Goal: Task Accomplishment & Management: Use online tool/utility

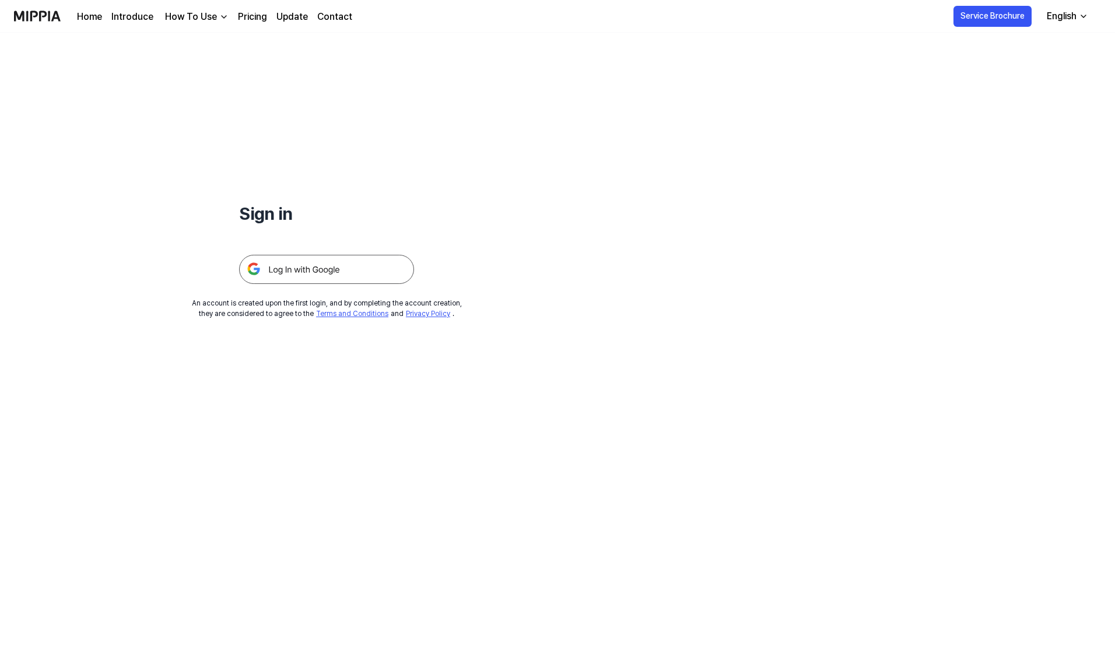
click at [293, 283] on img at bounding box center [326, 269] width 175 height 29
click at [296, 277] on img at bounding box center [326, 269] width 175 height 29
click at [324, 289] on div "Sign in An account is created upon the first login, and by completing the accou…" at bounding box center [326, 176] width 653 height 286
click at [331, 272] on img at bounding box center [326, 269] width 175 height 29
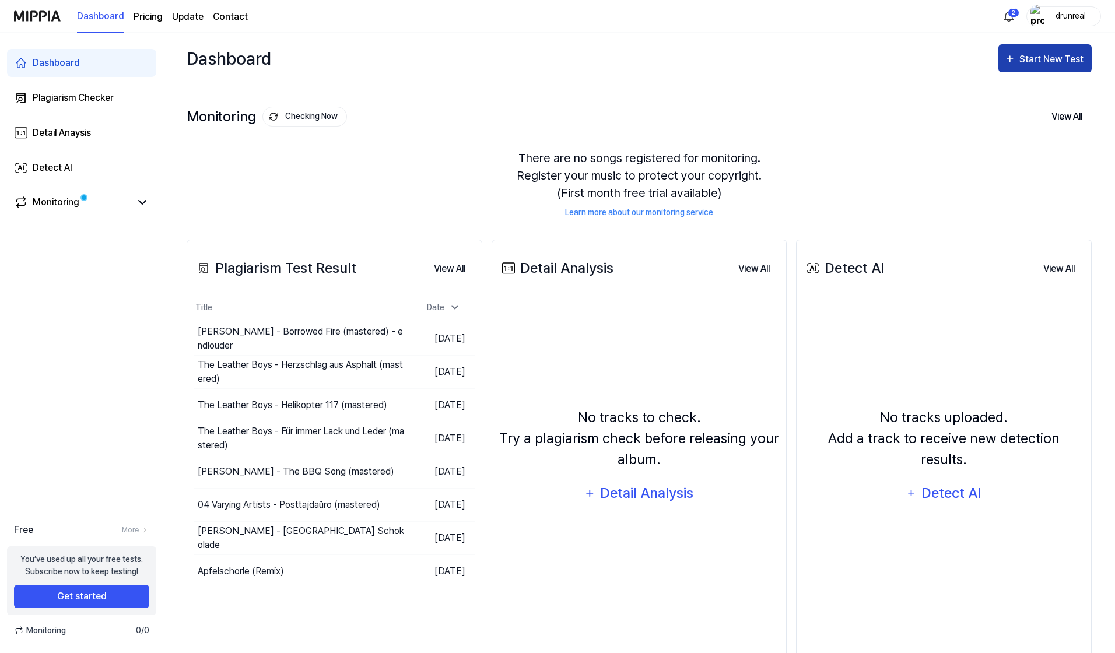
click at [1013, 69] on button "Start New Test" at bounding box center [1044, 58] width 93 height 28
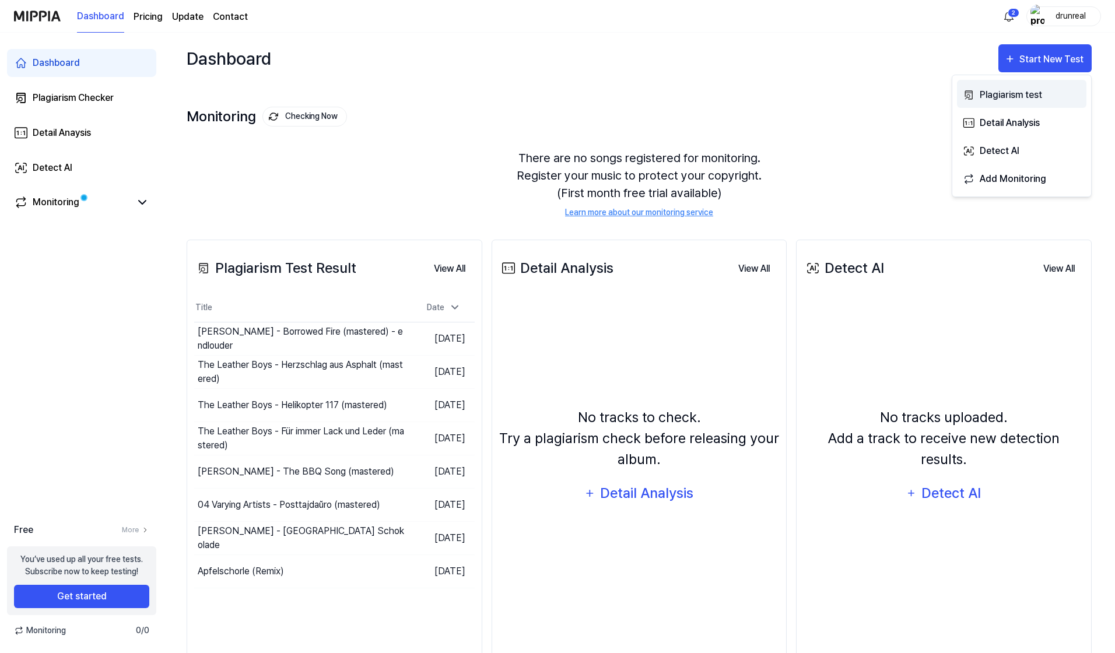
click at [1004, 93] on div "Plagiarism test" at bounding box center [1029, 94] width 101 height 15
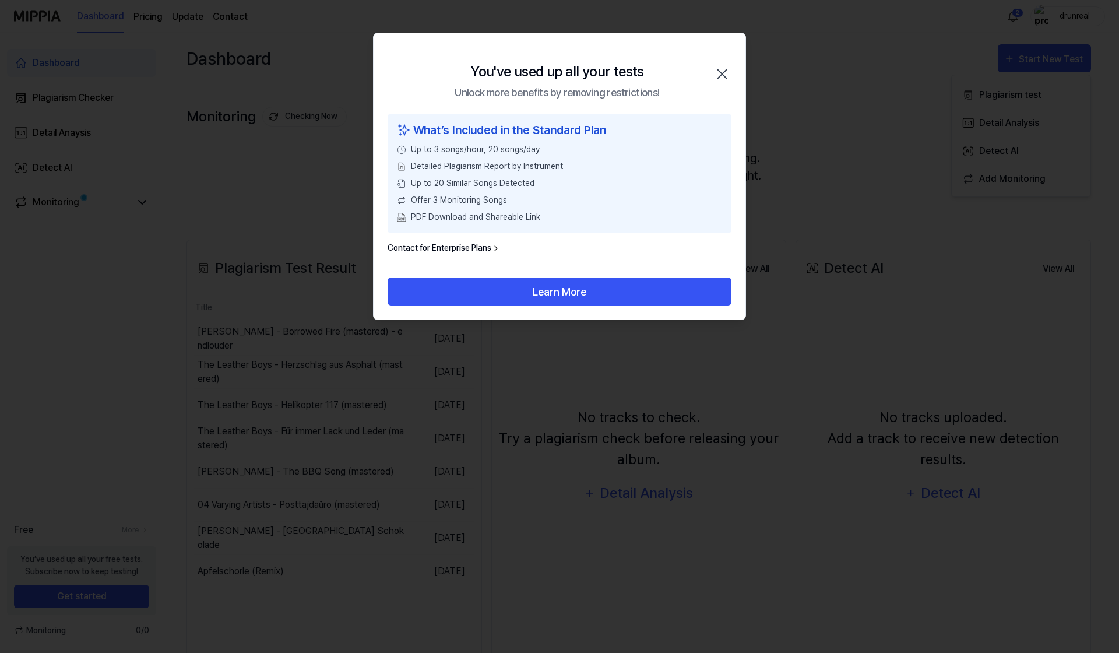
click at [720, 59] on div "You've used up all your tests Unlock more benefits by removing restrictions! Cl…" at bounding box center [560, 73] width 372 height 81
click at [722, 61] on div "You've used up all your tests Unlock more benefits by removing restrictions! Cl…" at bounding box center [560, 73] width 372 height 81
click at [723, 64] on div "You've used up all your tests Unlock more benefits by removing restrictions! Cl…" at bounding box center [560, 73] width 372 height 81
click at [724, 62] on div "You've used up all your tests Unlock more benefits by removing restrictions! Cl…" at bounding box center [560, 73] width 372 height 81
click at [722, 75] on icon "button" at bounding box center [722, 74] width 19 height 19
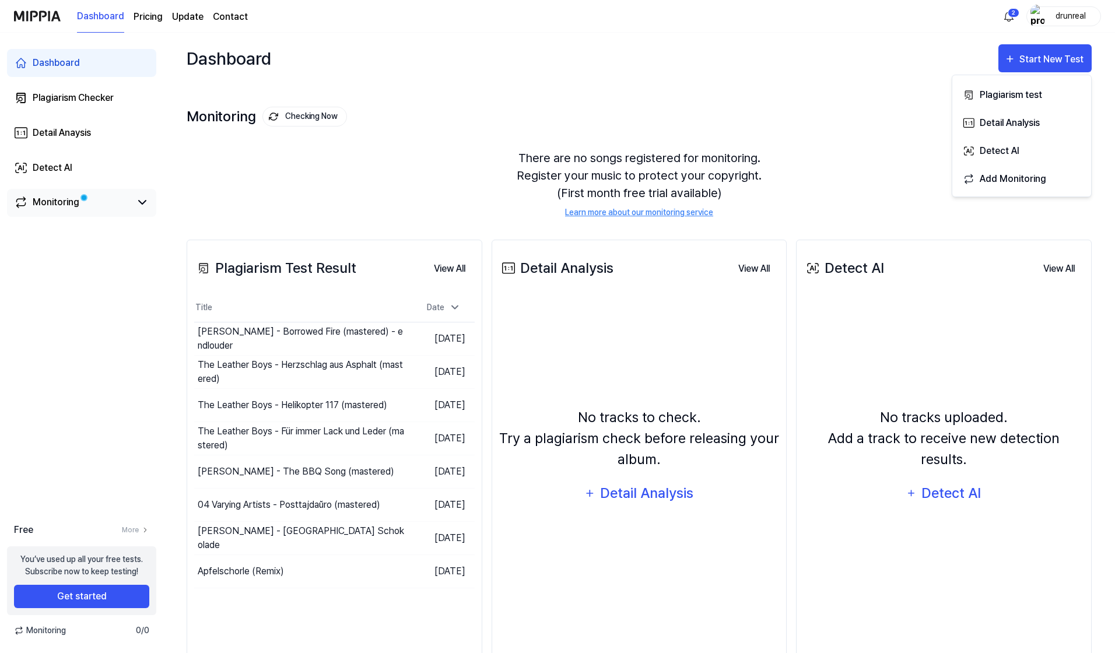
click at [154, 198] on div "Dashboard Plagiarism Checker Detail Anaysis Detect AI Monitoring" at bounding box center [81, 133] width 163 height 201
click at [149, 201] on div "Monitoring" at bounding box center [81, 203] width 149 height 28
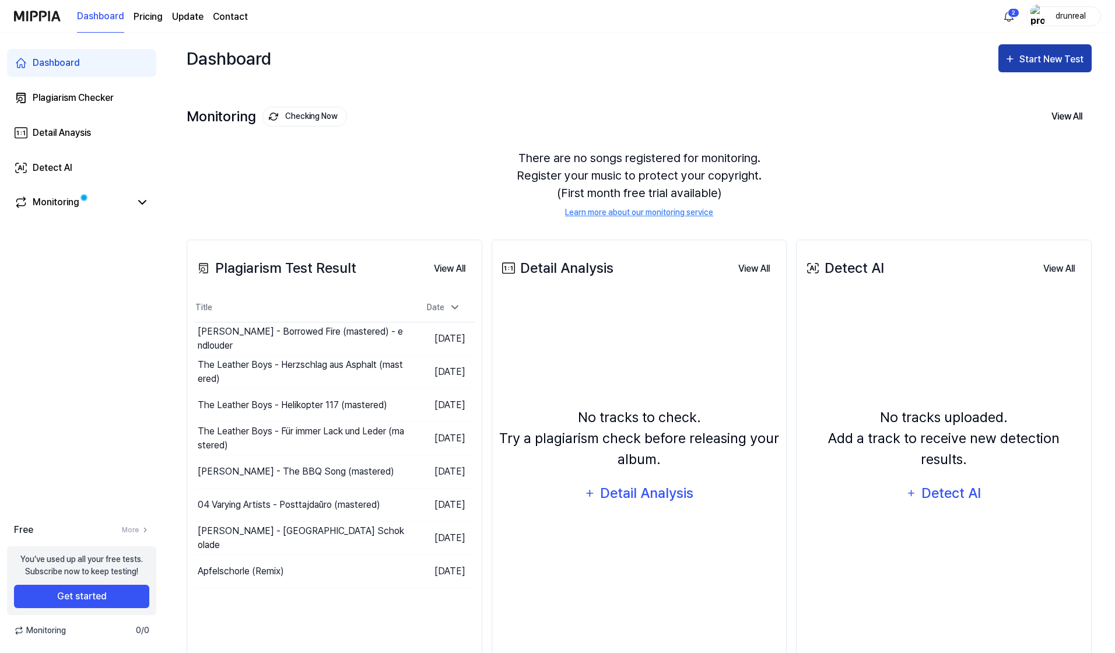
click at [1023, 58] on div "Start New Test" at bounding box center [1052, 59] width 66 height 15
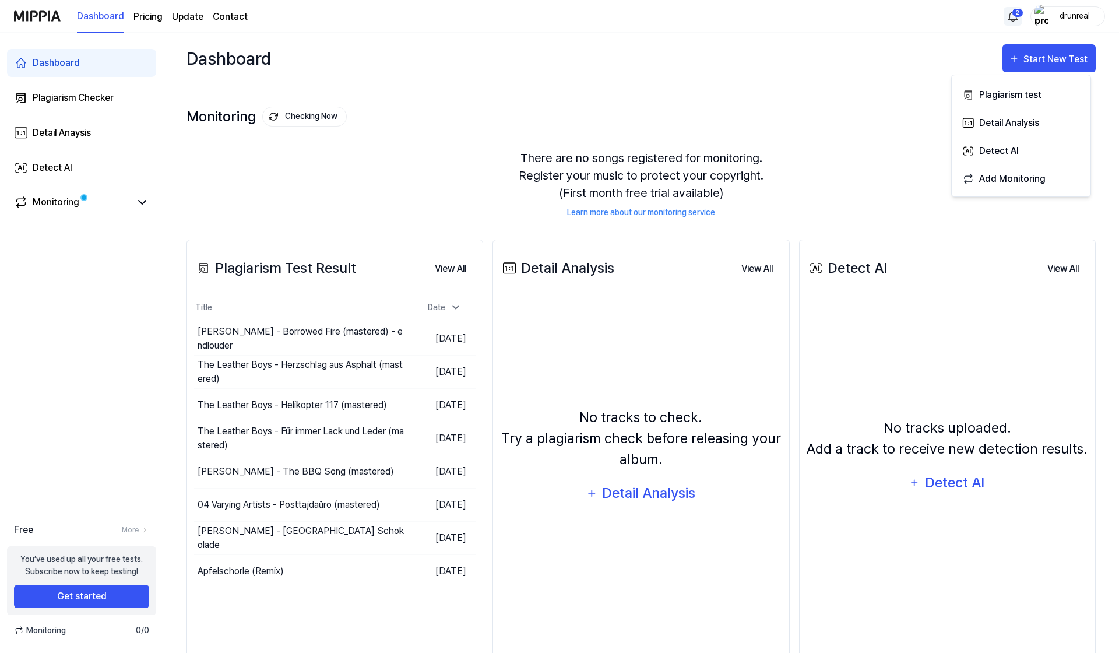
click at [1007, 19] on html "Dashboard Pricing Update Contact 2 drunreal Dashboard Plagiarism Checker Detail…" at bounding box center [559, 326] width 1119 height 653
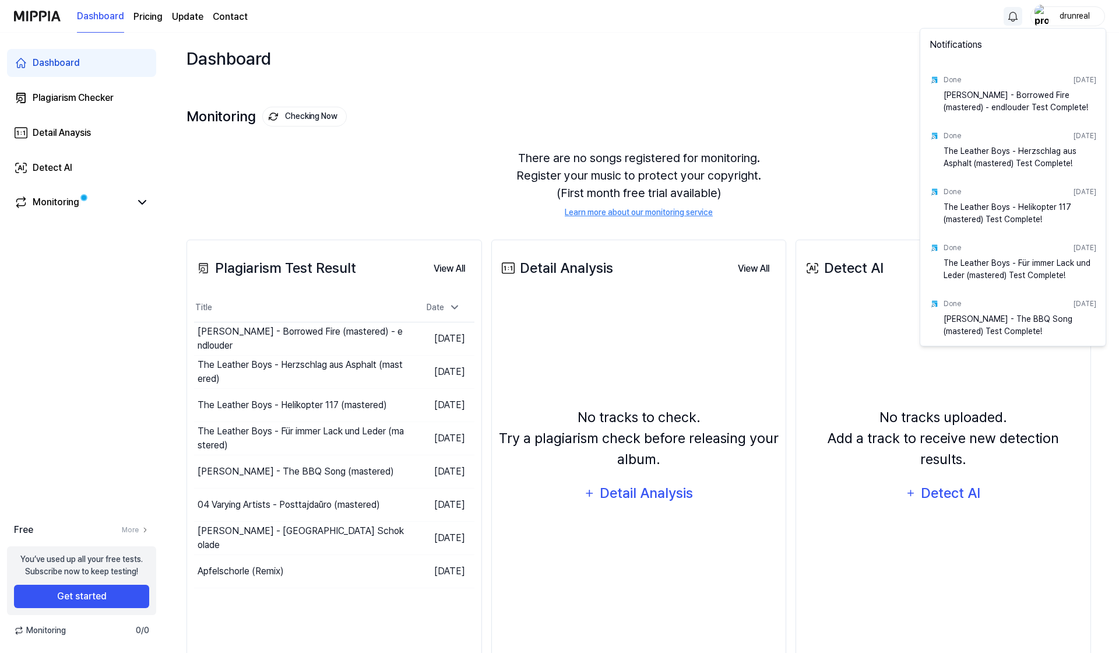
click at [1007, 19] on html "Dashboard Pricing Update Contact drunreal Dashboard Plagiarism Checker Detail A…" at bounding box center [559, 326] width 1119 height 653
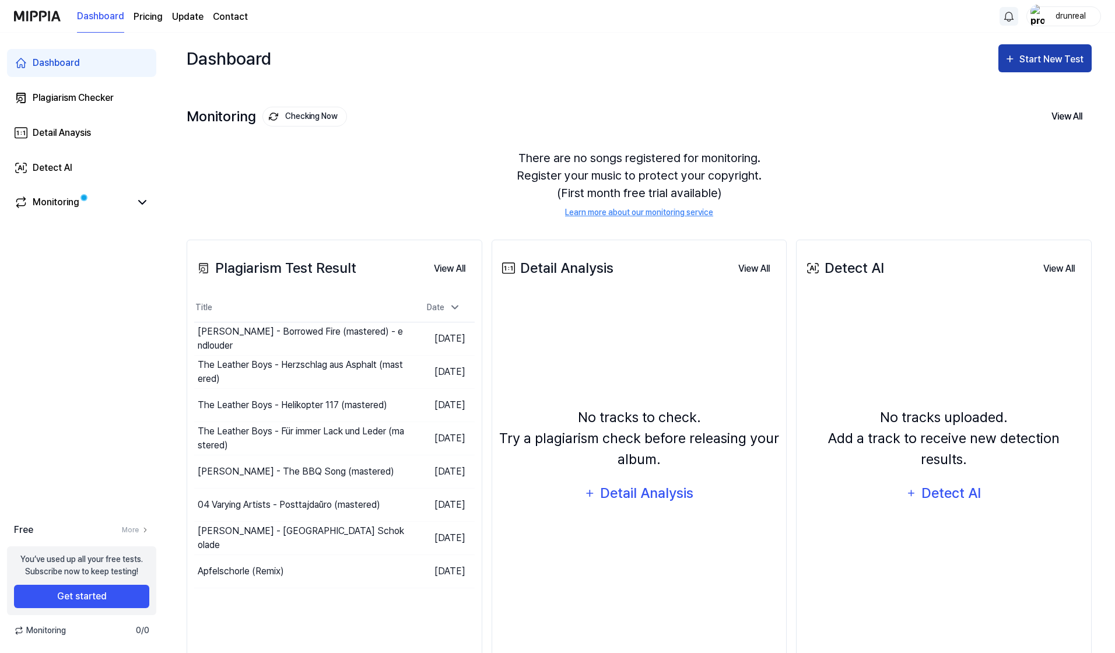
click at [1023, 52] on button "Start New Test" at bounding box center [1044, 58] width 93 height 28
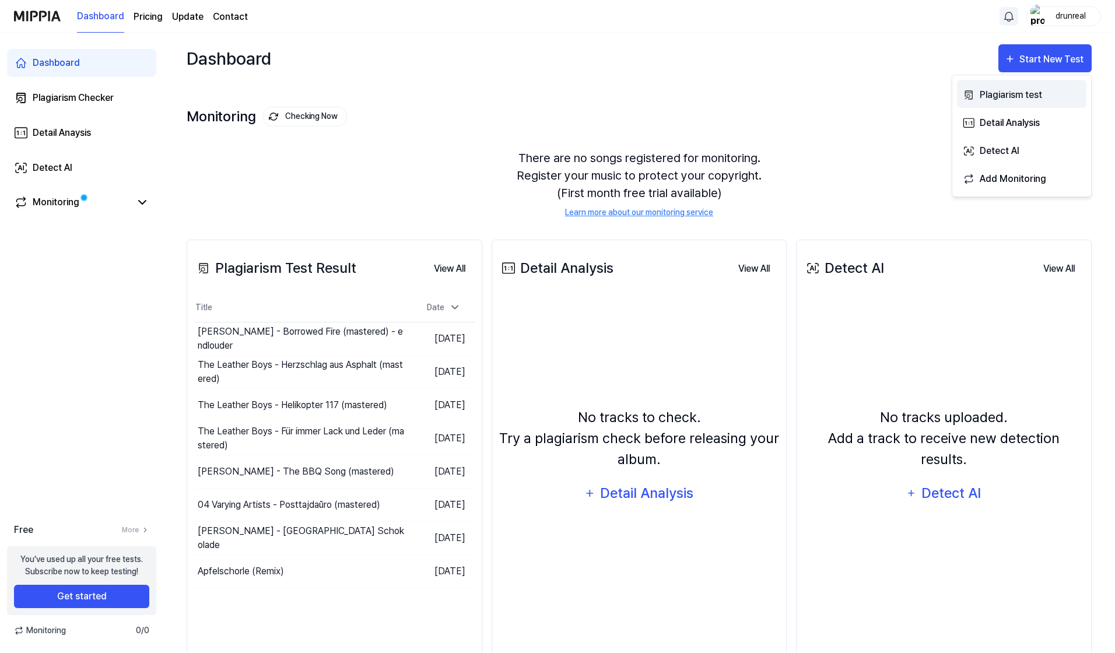
click at [999, 90] on div "Plagiarism test" at bounding box center [1029, 94] width 101 height 15
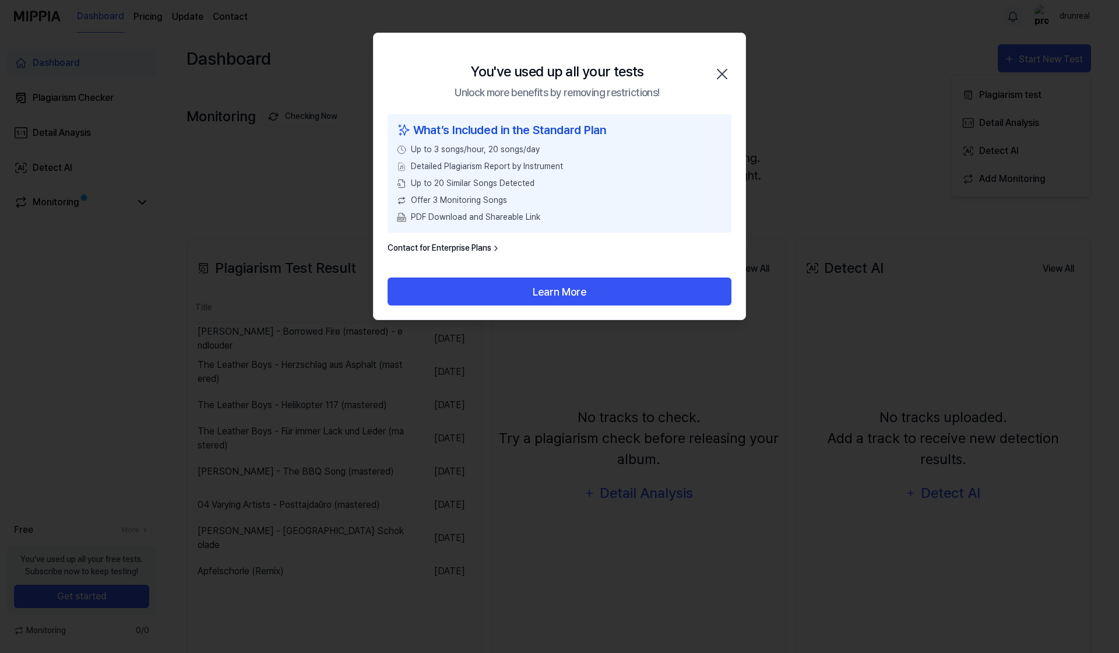
click at [728, 66] on icon "button" at bounding box center [722, 74] width 19 height 19
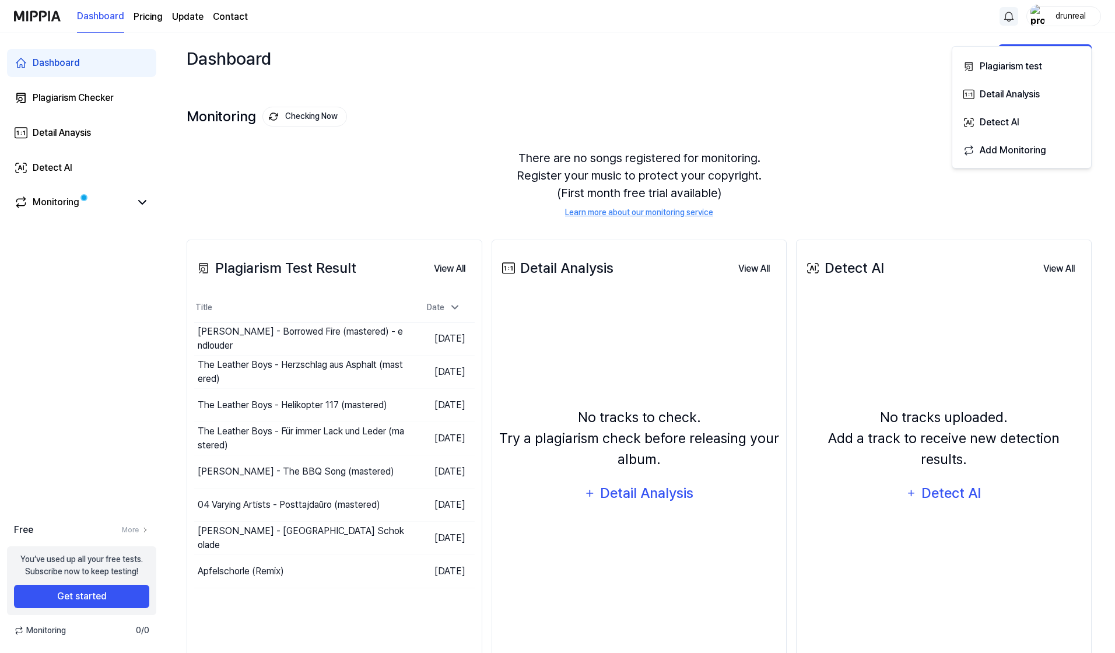
scroll to position [29, 0]
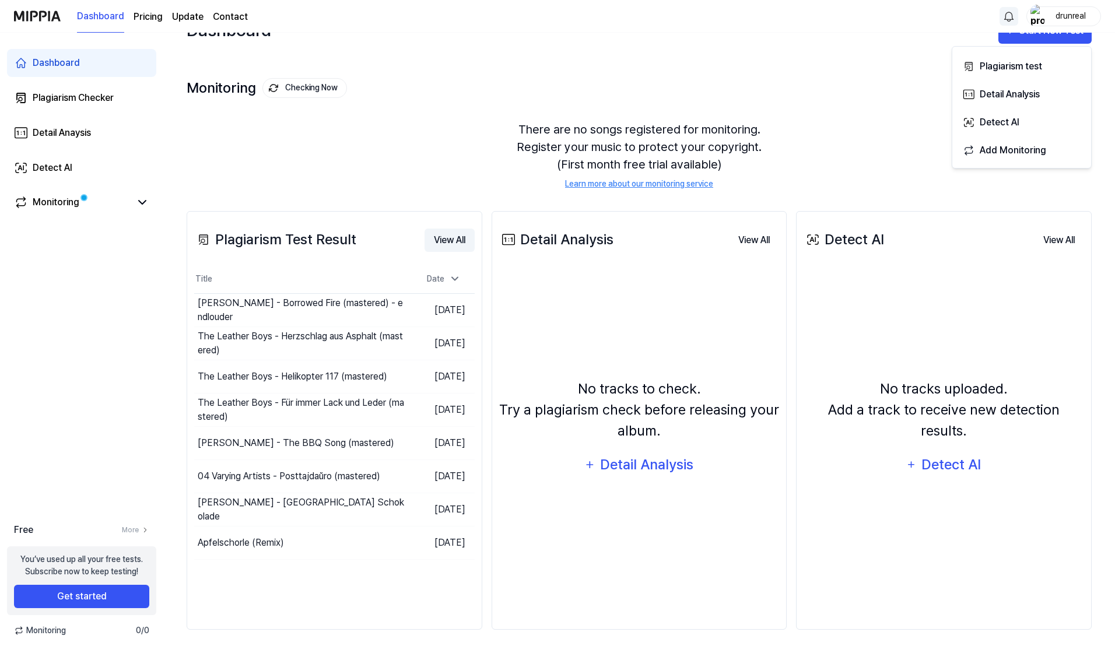
click at [437, 232] on button "View All" at bounding box center [449, 240] width 50 height 23
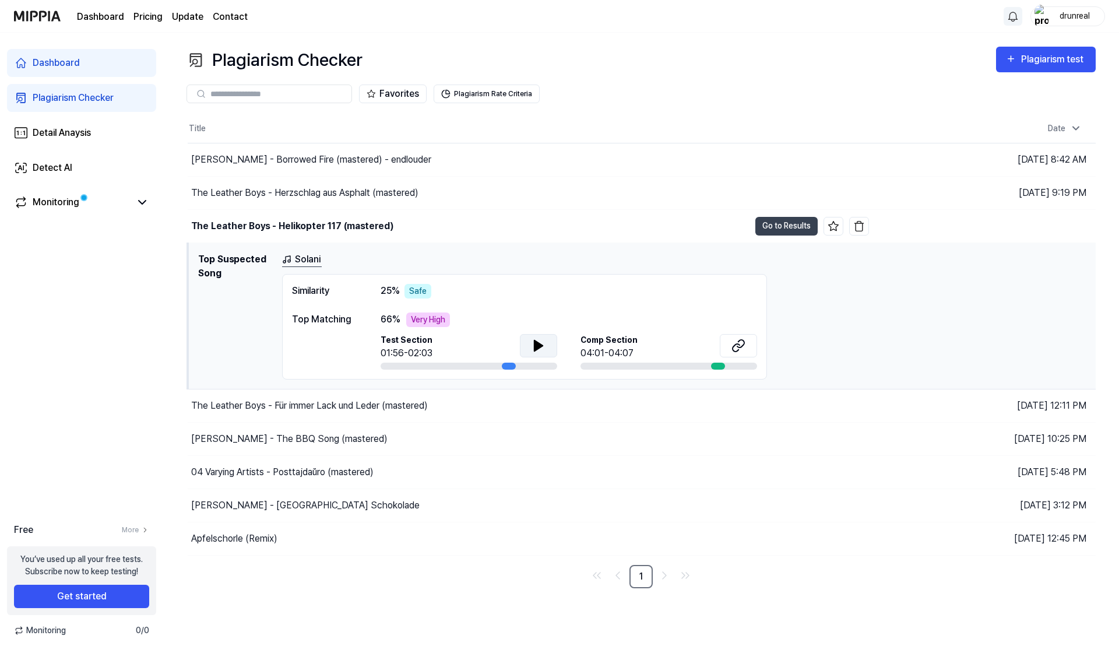
click at [540, 344] on icon at bounding box center [539, 345] width 8 height 10
click at [546, 348] on button at bounding box center [538, 345] width 37 height 23
click at [716, 346] on div "Comp Section 04:01-04:07" at bounding box center [669, 347] width 177 height 26
click at [739, 346] on icon at bounding box center [739, 346] width 14 height 14
click at [399, 166] on div "Carla Montecarli - Borrowed Fire (mastered) - endlouder" at bounding box center [469, 159] width 562 height 33
